Goal: Ask a question

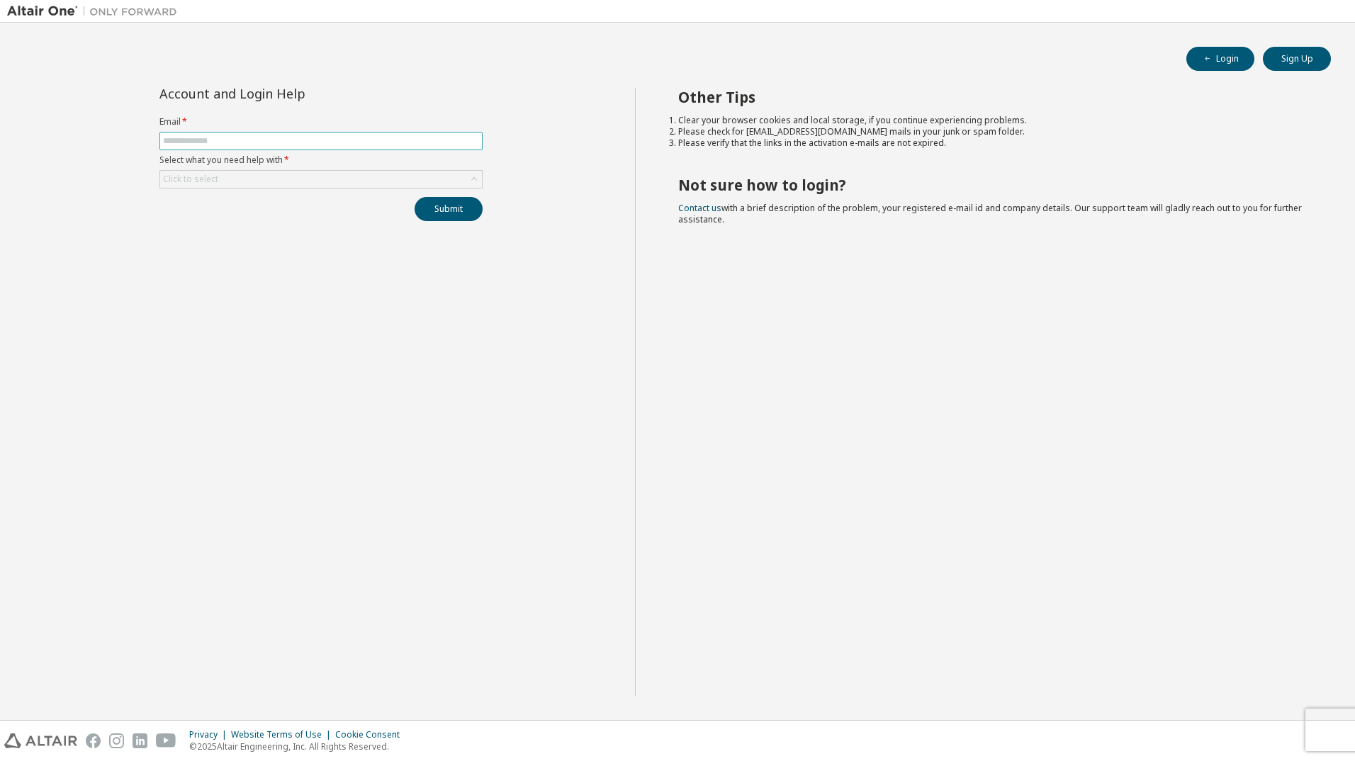
click at [293, 143] on input "text" at bounding box center [321, 140] width 316 height 11
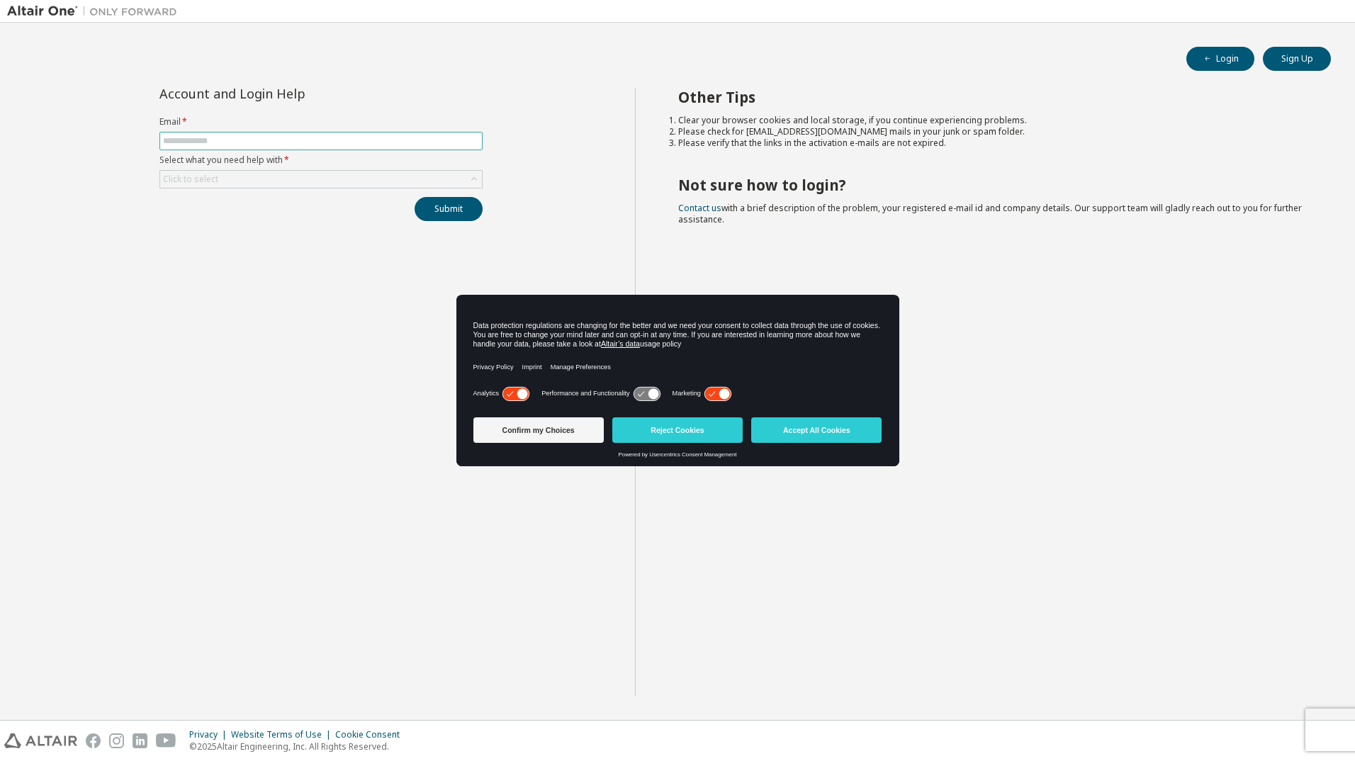
click at [247, 140] on input "text" at bounding box center [321, 140] width 316 height 11
type input "**********"
click at [247, 184] on div "Click to select" at bounding box center [321, 179] width 322 height 17
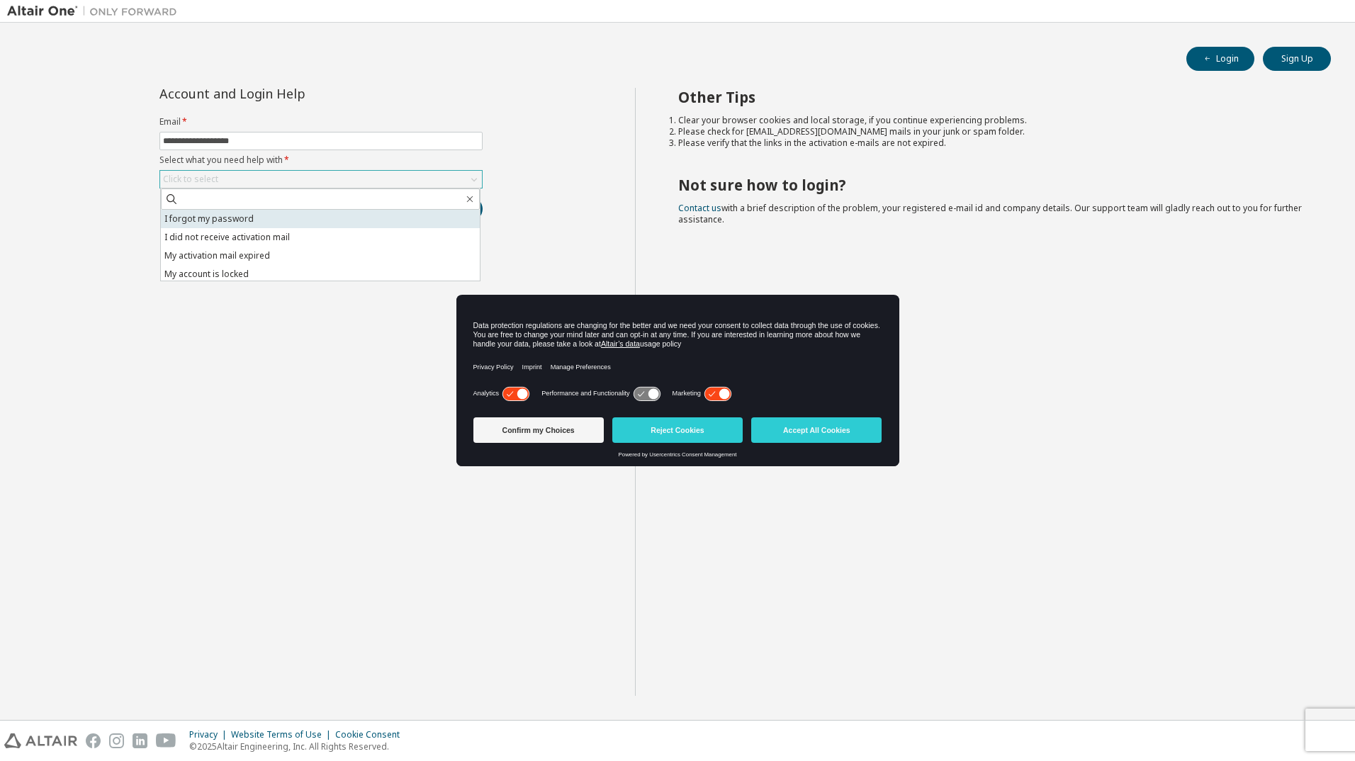
click at [229, 220] on li "I forgot my password" at bounding box center [320, 219] width 319 height 18
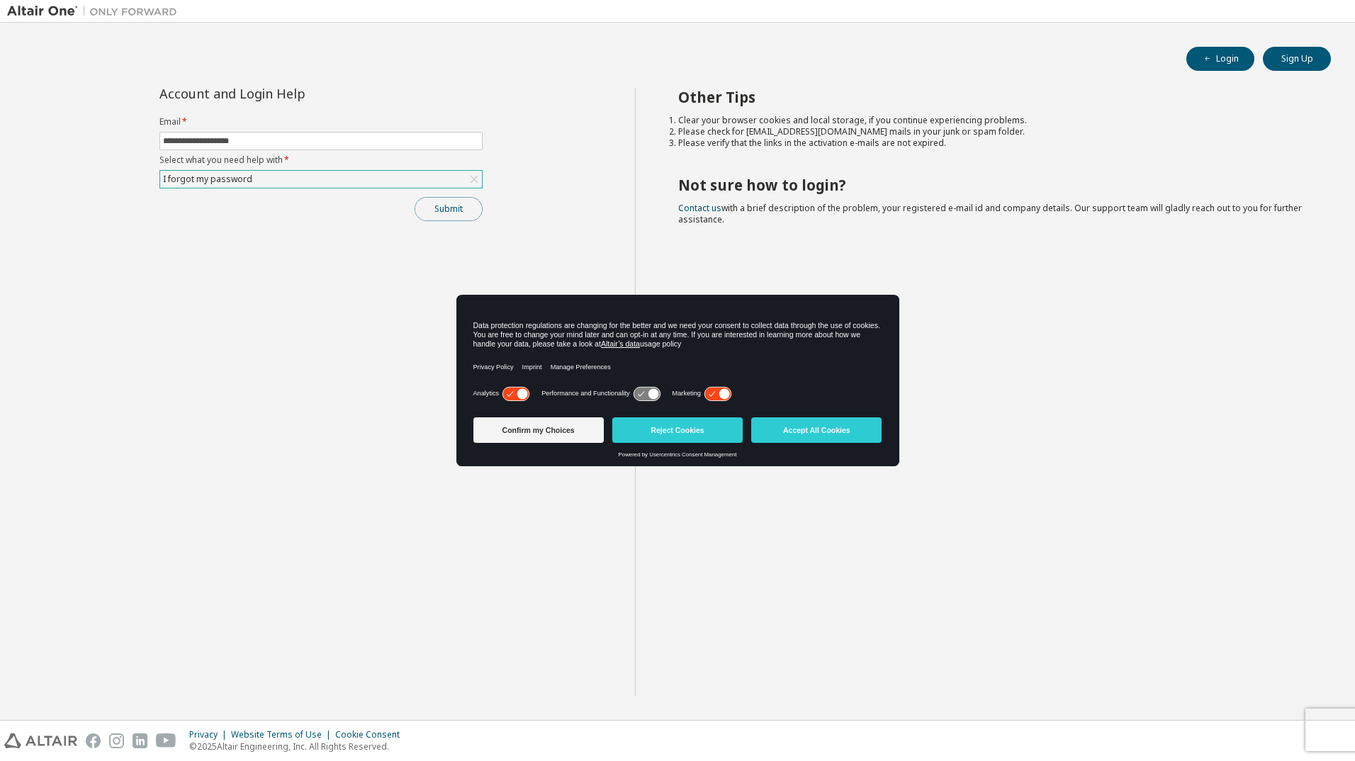
click at [447, 213] on button "Submit" at bounding box center [449, 209] width 68 height 24
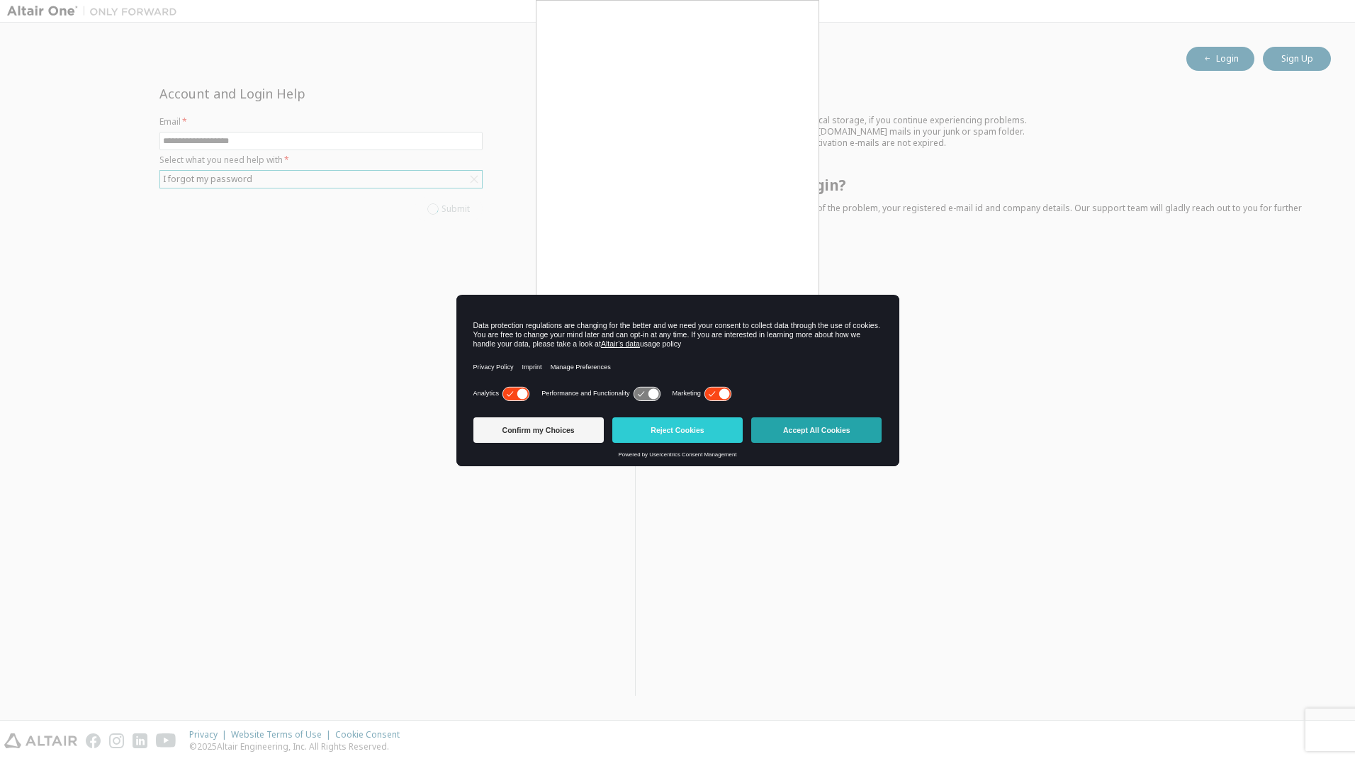
click at [812, 430] on button "Accept All Cookies" at bounding box center [816, 431] width 130 height 26
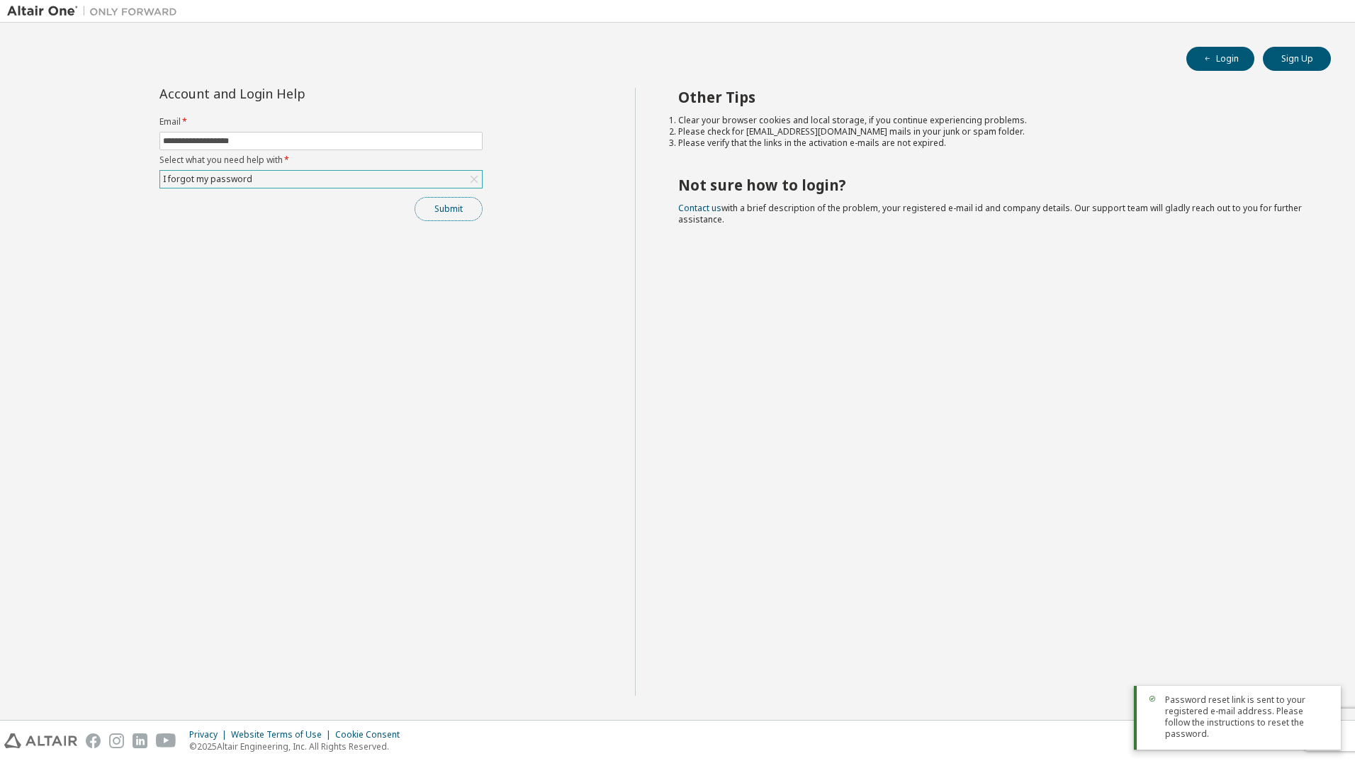
click at [461, 206] on button "Submit" at bounding box center [449, 209] width 68 height 24
click at [1328, 727] on div "Privacy Website Terms of Use Cookie Consent © 2025 Altair Engineering, Inc. All…" at bounding box center [677, 741] width 1355 height 40
click at [579, 345] on div "**********" at bounding box center [321, 392] width 628 height 608
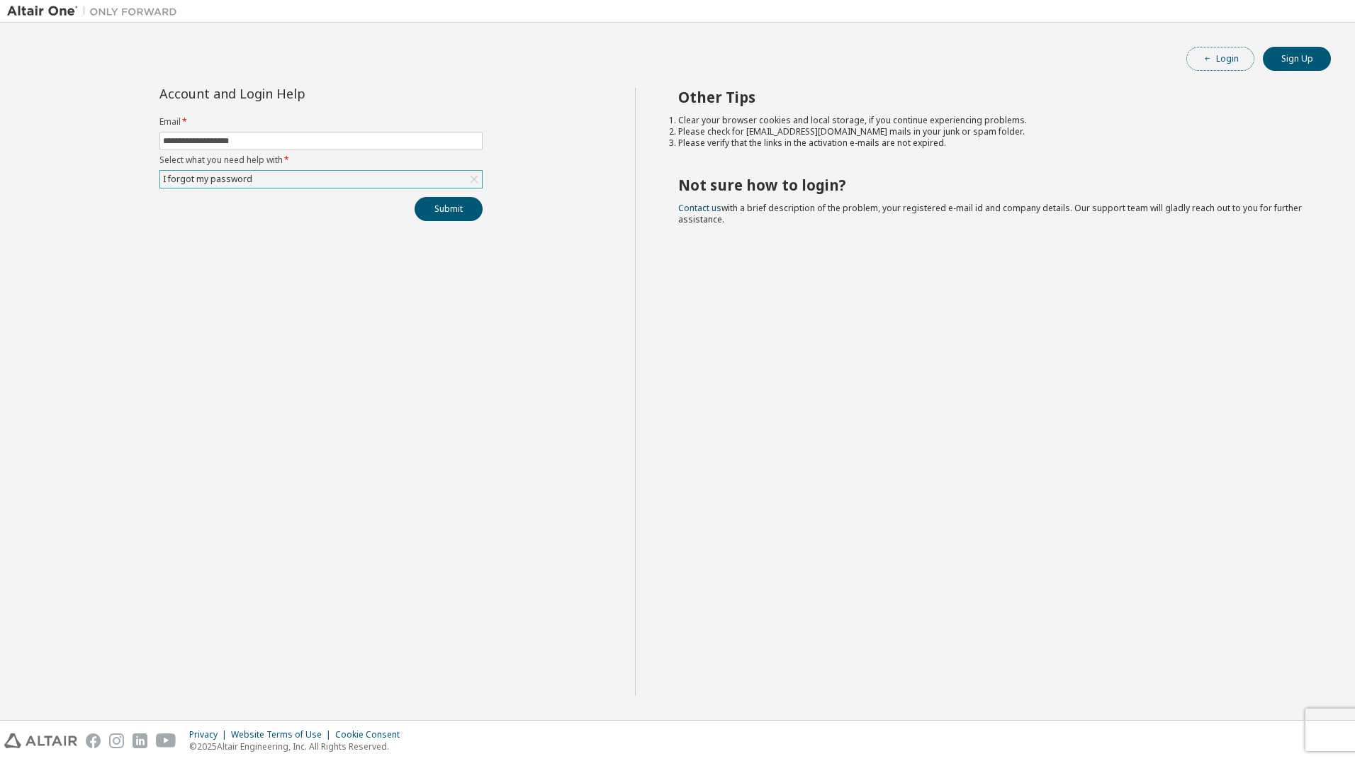
drag, startPoint x: 1213, startPoint y: 57, endPoint x: 1194, endPoint y: 47, distance: 21.2
click at [1213, 57] on span "button" at bounding box center [1207, 58] width 11 height 11
